Goal: Task Accomplishment & Management: Complete application form

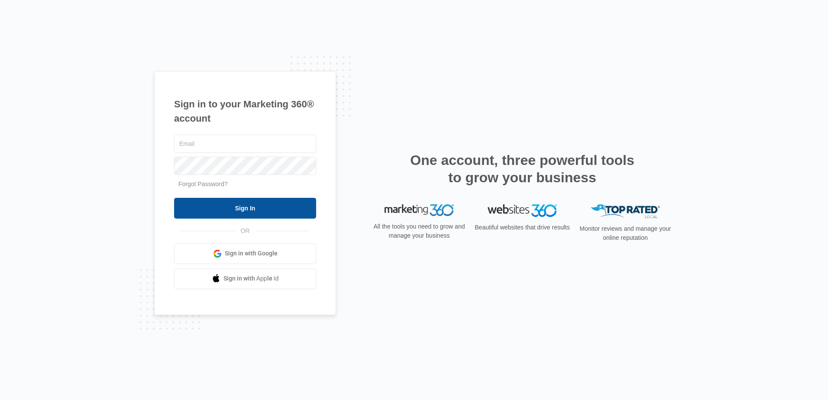
type input "[EMAIL_ADDRESS][DOMAIN_NAME]"
click at [269, 210] on input "Sign In" at bounding box center [245, 208] width 142 height 21
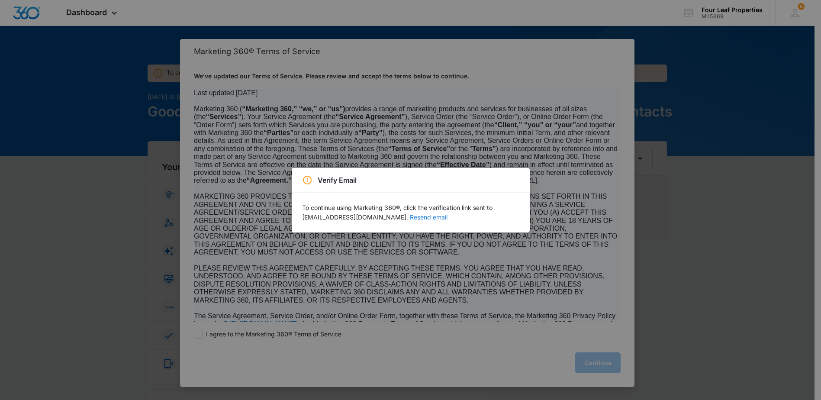
click at [410, 217] on button "Resend email" at bounding box center [429, 217] width 38 height 6
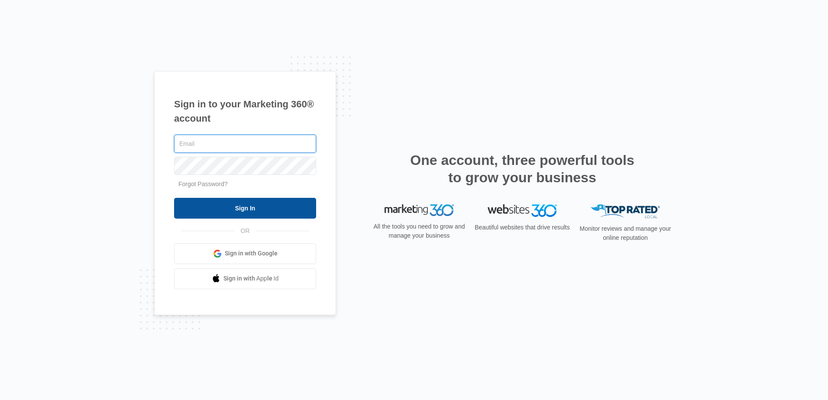
type input "[EMAIL_ADDRESS][DOMAIN_NAME]"
click at [255, 210] on input "Sign In" at bounding box center [245, 208] width 142 height 21
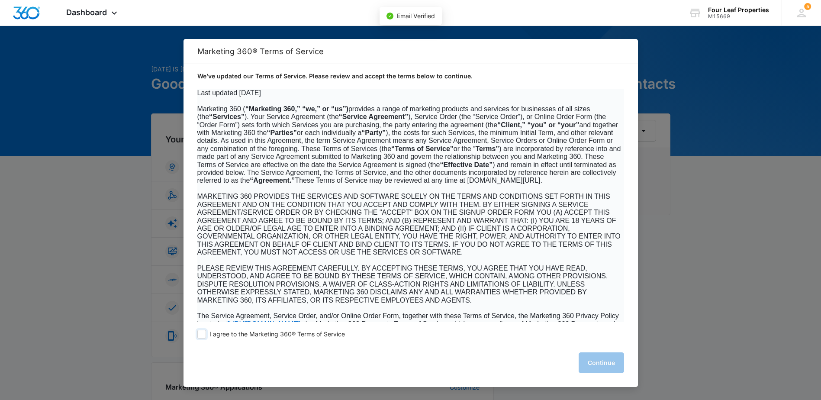
click at [205, 335] on span at bounding box center [201, 334] width 9 height 9
click at [205, 335] on input "I agree to the Marketing 360® Terms of Service" at bounding box center [201, 334] width 9 height 9
checkbox input "true"
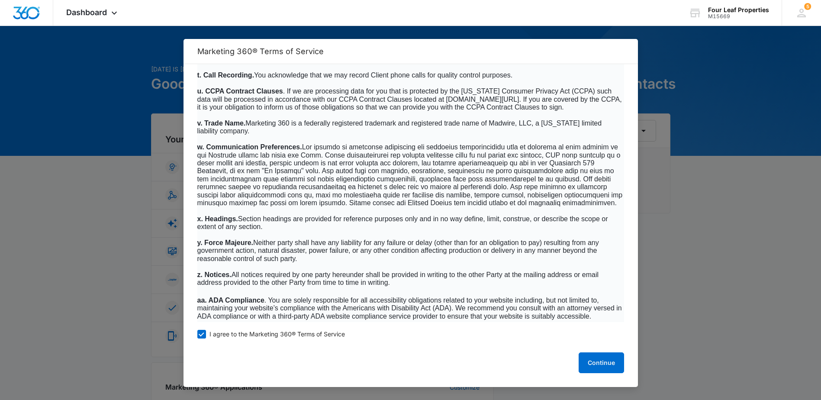
scroll to position [5539, 0]
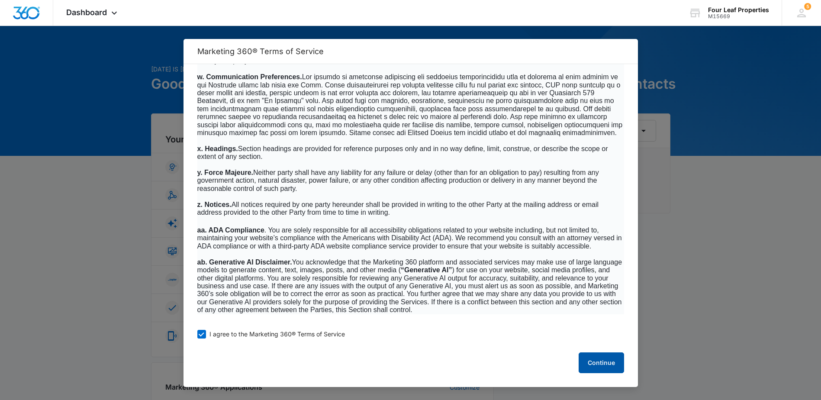
click at [611, 362] on button "Continue" at bounding box center [601, 362] width 45 height 21
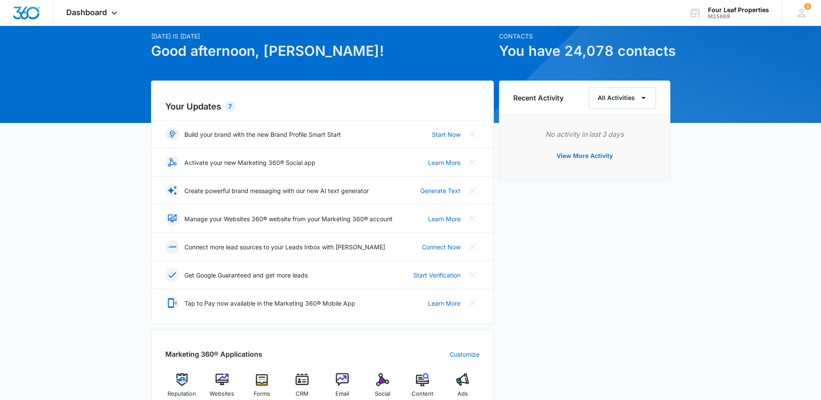
scroll to position [173, 0]
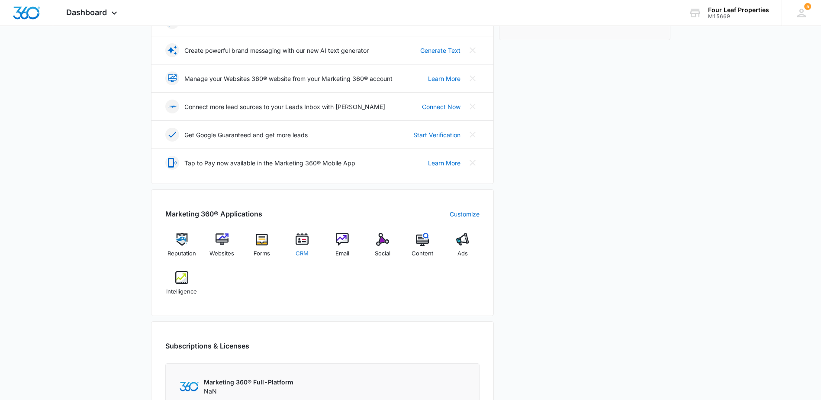
click at [303, 240] on img at bounding box center [302, 239] width 13 height 13
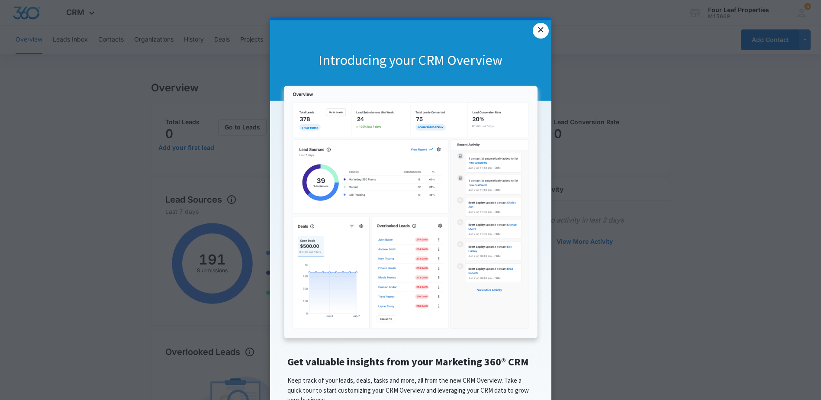
click at [540, 30] on link "×" at bounding box center [541, 31] width 16 height 16
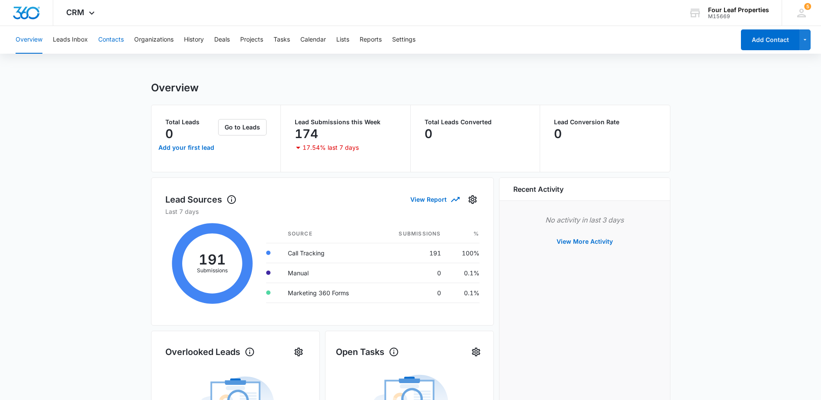
click at [110, 40] on button "Contacts" at bounding box center [111, 40] width 26 height 28
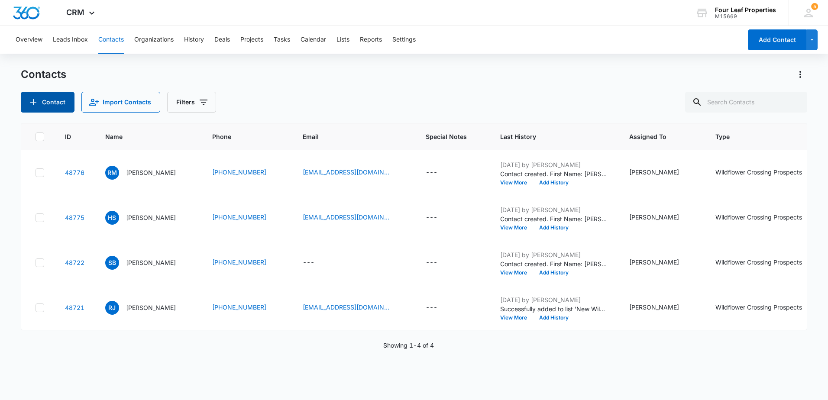
click at [53, 97] on button "Contact" at bounding box center [48, 102] width 54 height 21
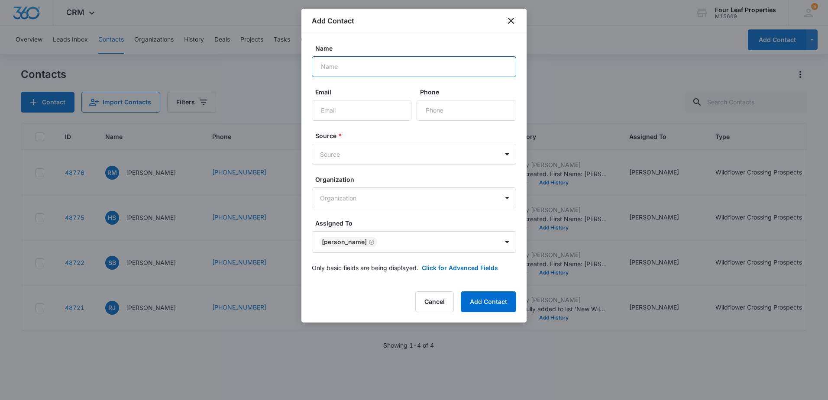
click at [345, 70] on input "Name" at bounding box center [414, 66] width 204 height 21
type input "Emoni Stamper"
type input "emonistamper1@gmail.com"
type input "(248) 497-3638"
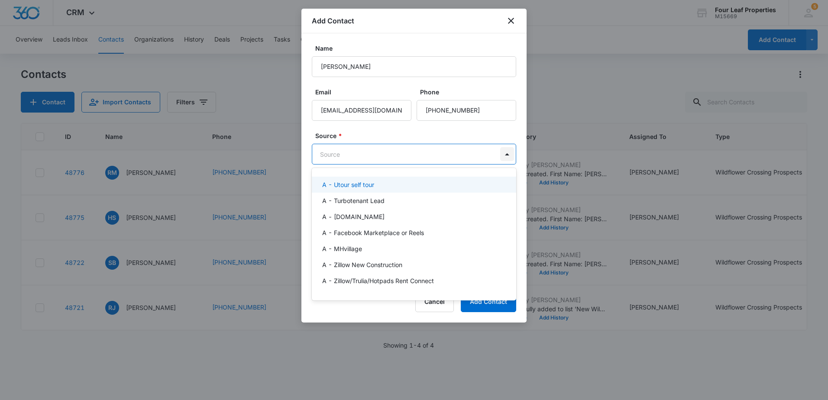
click at [508, 154] on body "CRM Apps Reputation Websites Forms CRM Email Social Content Ads Intelligence Fi…" at bounding box center [414, 200] width 828 height 400
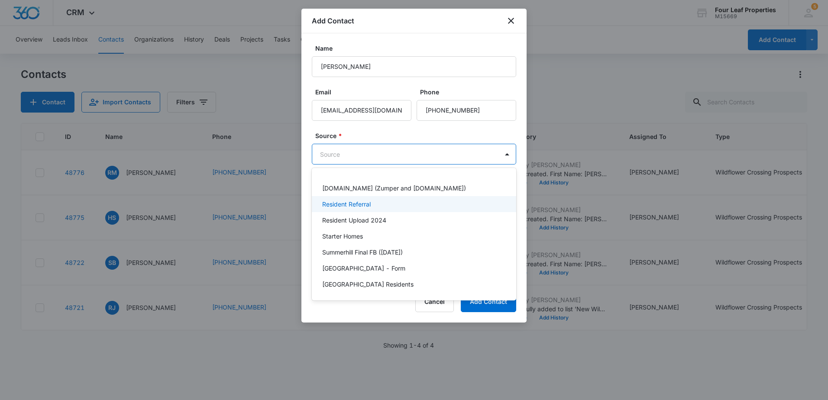
click at [397, 207] on div "Resident Referral" at bounding box center [413, 204] width 182 height 9
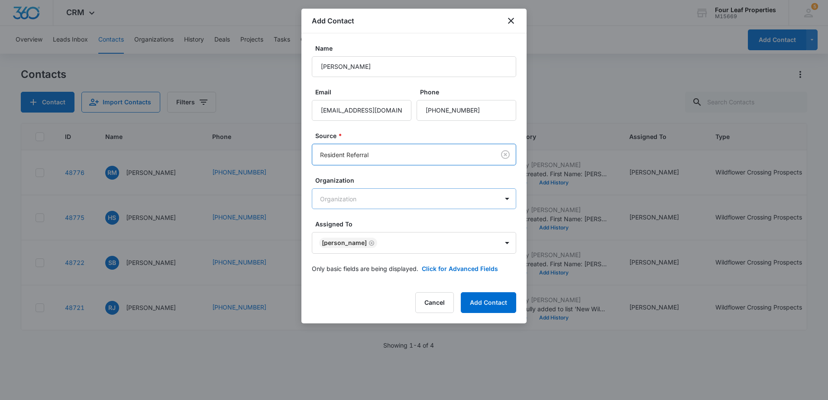
click at [363, 202] on body "CRM Apps Reputation Websites Forms CRM Email Social Content Ads Intelligence Fi…" at bounding box center [414, 200] width 828 height 400
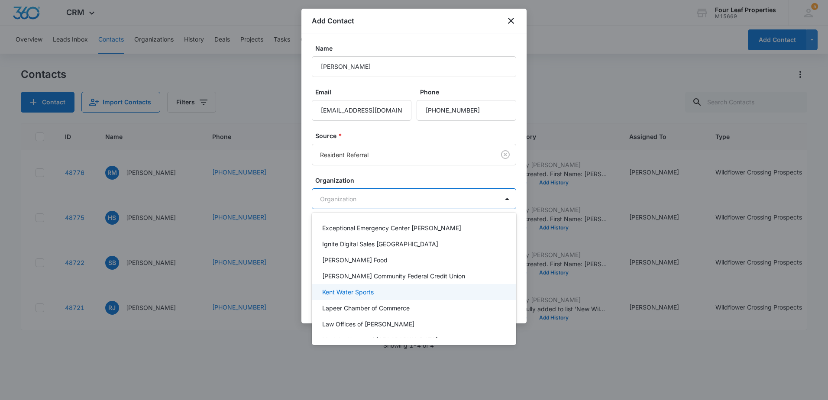
scroll to position [128, 0]
click at [388, 174] on div at bounding box center [414, 200] width 828 height 400
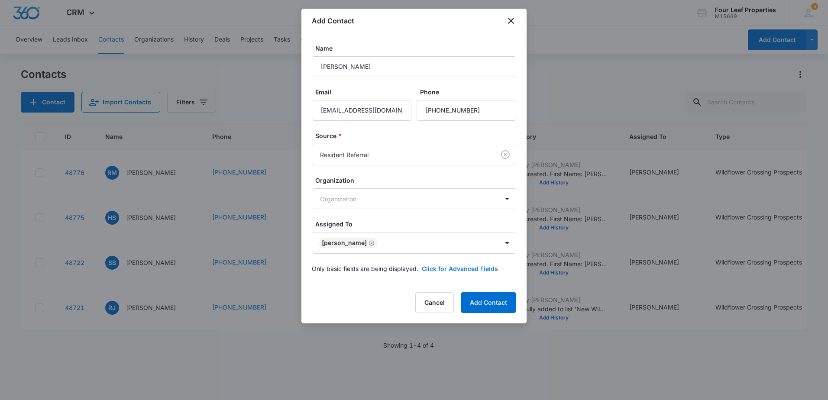
click at [457, 268] on button "Click for Advanced Fields" at bounding box center [460, 268] width 76 height 9
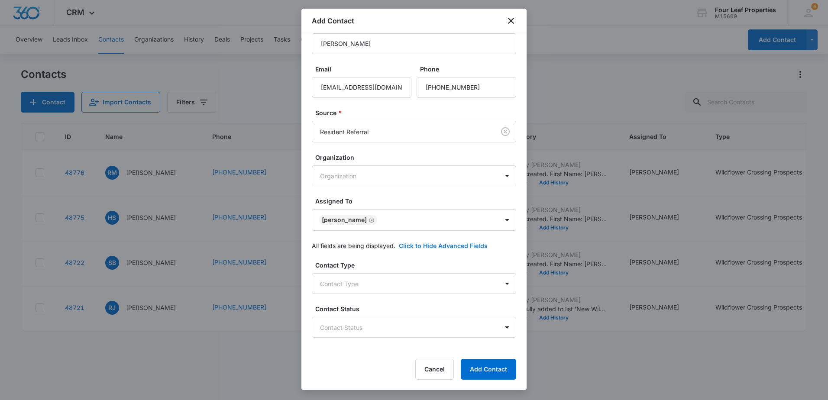
scroll to position [43, 0]
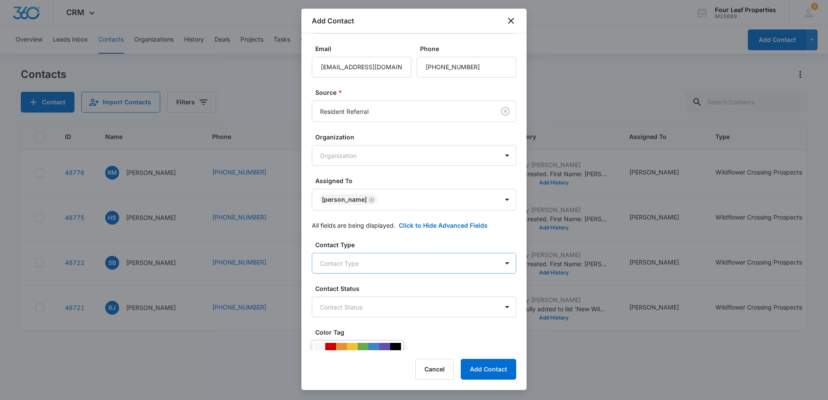
click at [425, 263] on body "CRM Apps Reputation Websites Forms CRM Email Social Content Ads Intelligence Fi…" at bounding box center [414, 200] width 828 height 400
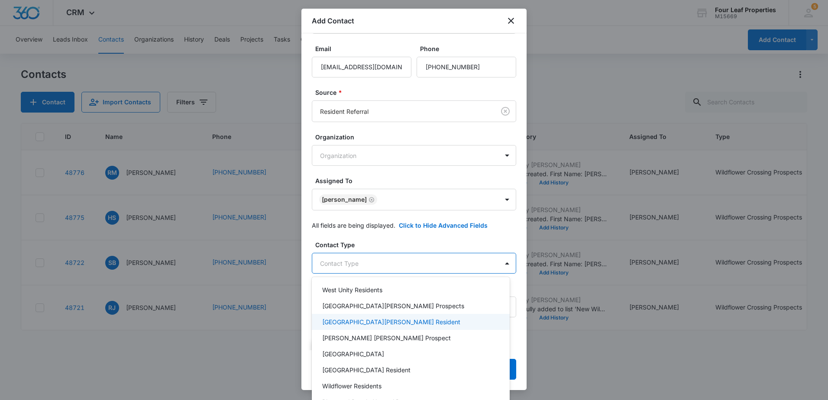
scroll to position [365, 0]
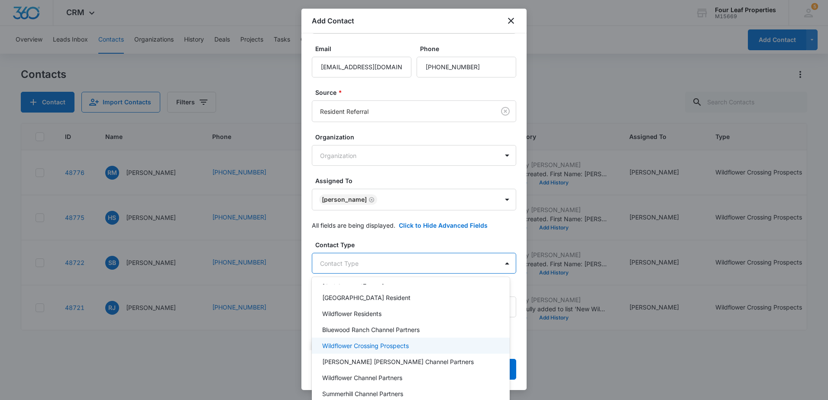
click at [446, 349] on div "Wildflower Crossing Prospects" at bounding box center [409, 345] width 175 height 9
click at [423, 234] on div at bounding box center [414, 200] width 828 height 400
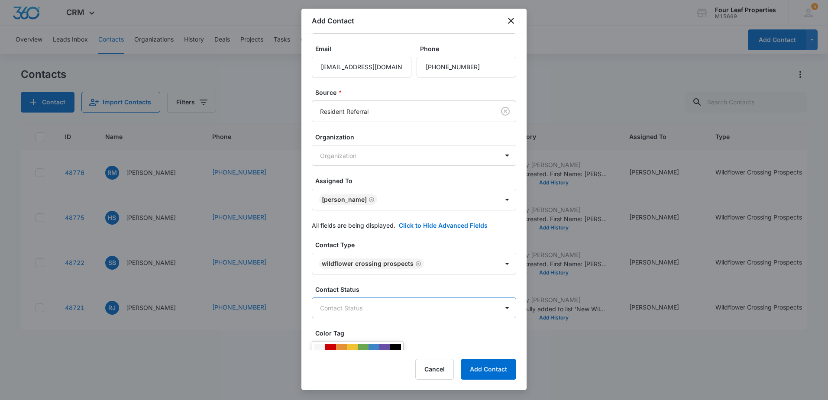
click at [344, 310] on body "CRM Apps Reputation Websites Forms CRM Email Social Content Ads Intelligence Fi…" at bounding box center [414, 200] width 828 height 400
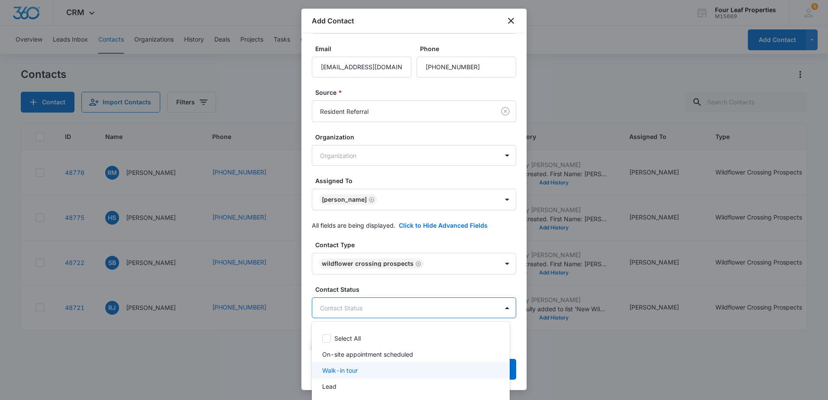
click at [363, 370] on div "Walk-in tour" at bounding box center [409, 370] width 175 height 9
click at [516, 282] on div at bounding box center [414, 200] width 828 height 400
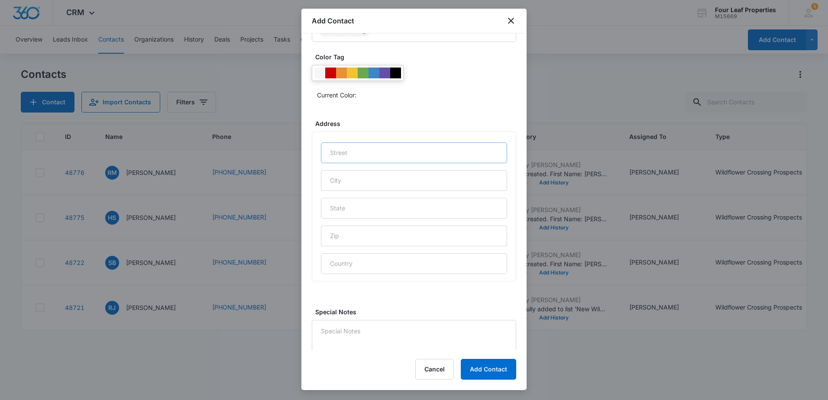
scroll to position [340, 0]
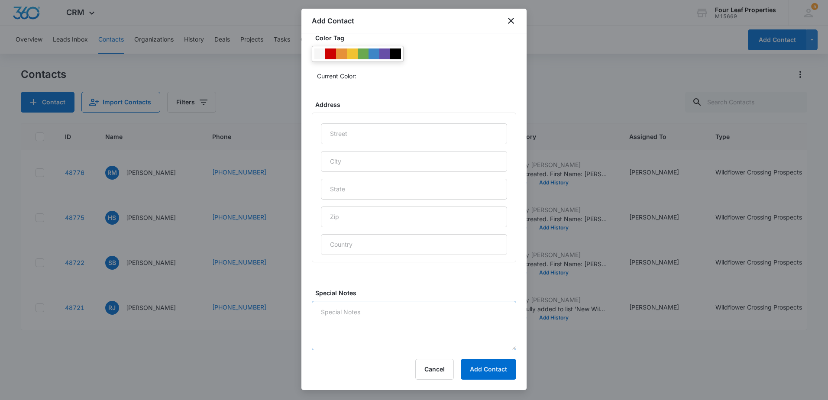
click at [345, 315] on textarea "Special Notes" at bounding box center [414, 325] width 204 height 49
type textarea "Grandmother: Nora Oliver (Current Resident/Homeowner)"
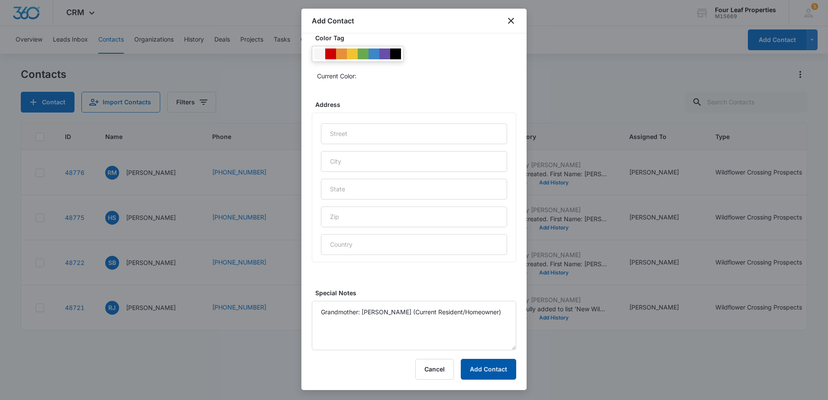
click at [490, 373] on button "Add Contact" at bounding box center [488, 369] width 55 height 21
